Goal: Navigation & Orientation: Find specific page/section

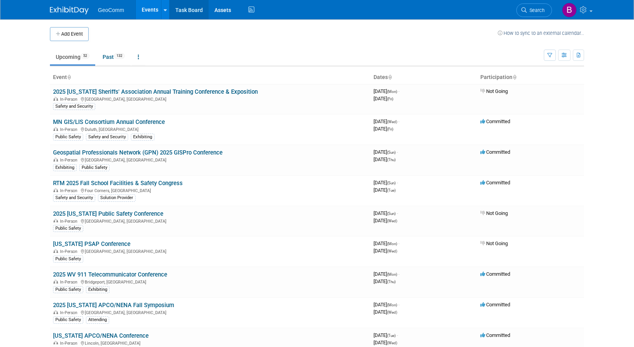
click at [174, 15] on link "Task Board" at bounding box center [189, 9] width 39 height 19
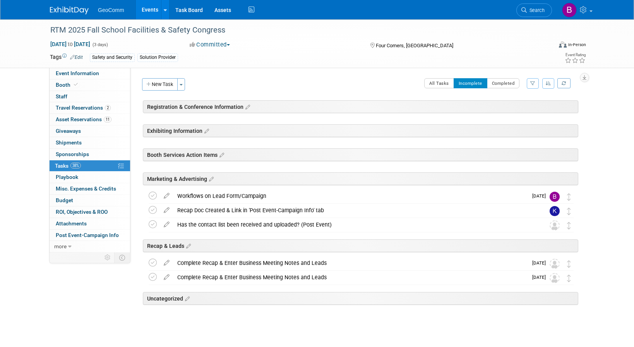
click at [138, 14] on link "Events" at bounding box center [150, 9] width 28 height 19
